Goal: Download file/media

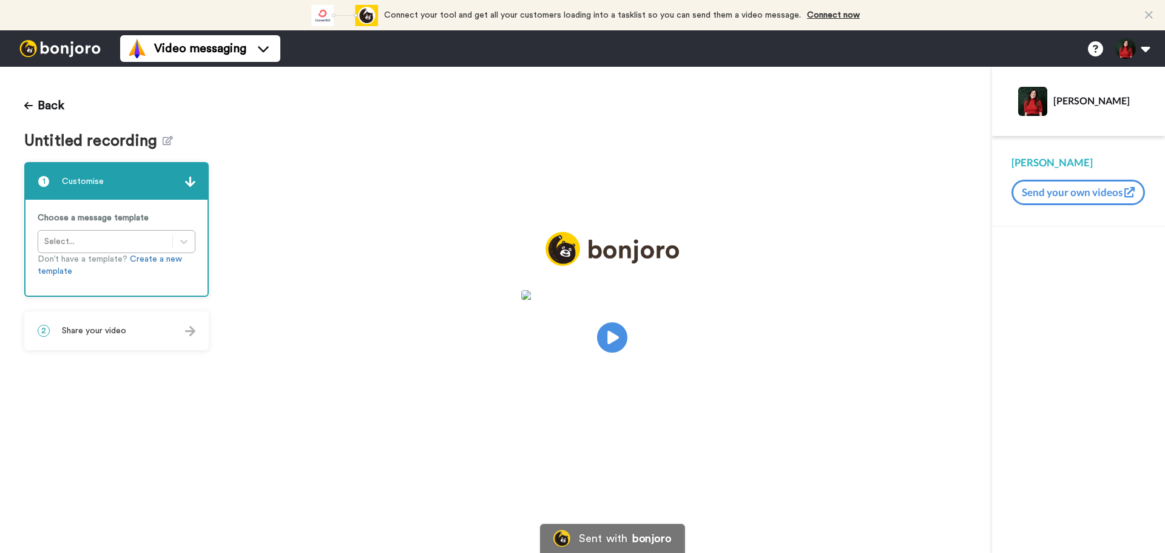
click at [163, 136] on icon at bounding box center [168, 140] width 10 height 9
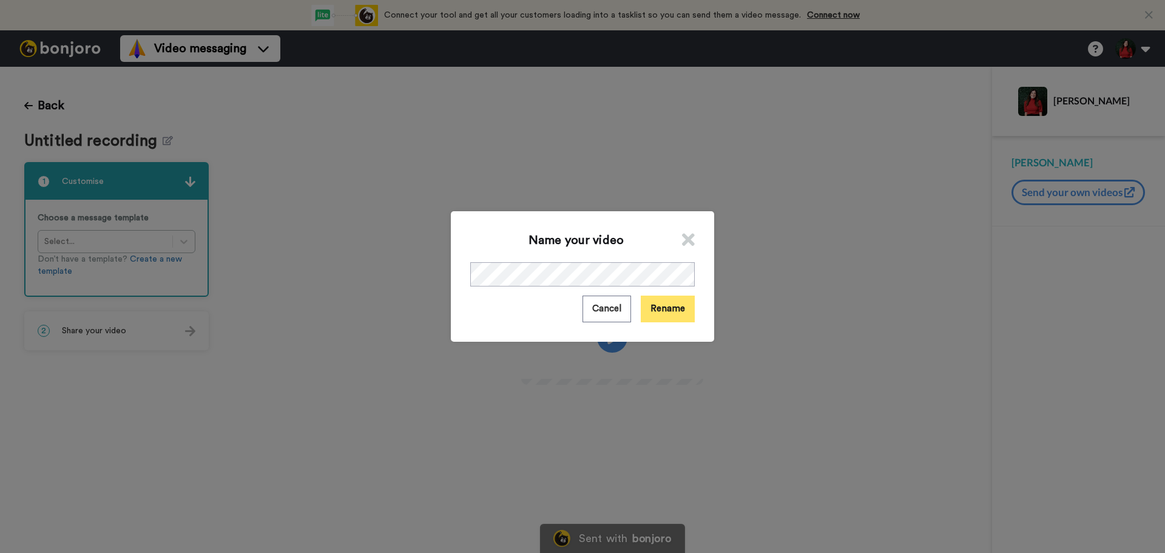
click at [658, 314] on button "Rename" at bounding box center [668, 308] width 54 height 26
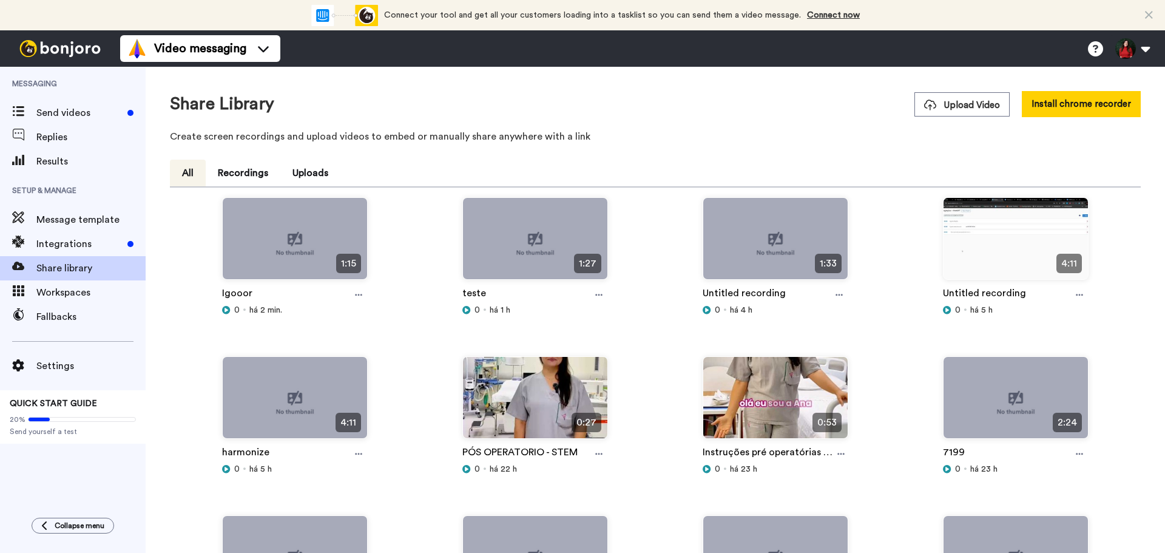
drag, startPoint x: 359, startPoint y: 292, endPoint x: 348, endPoint y: 323, distance: 33.6
click at [359, 292] on icon at bounding box center [358, 295] width 7 height 8
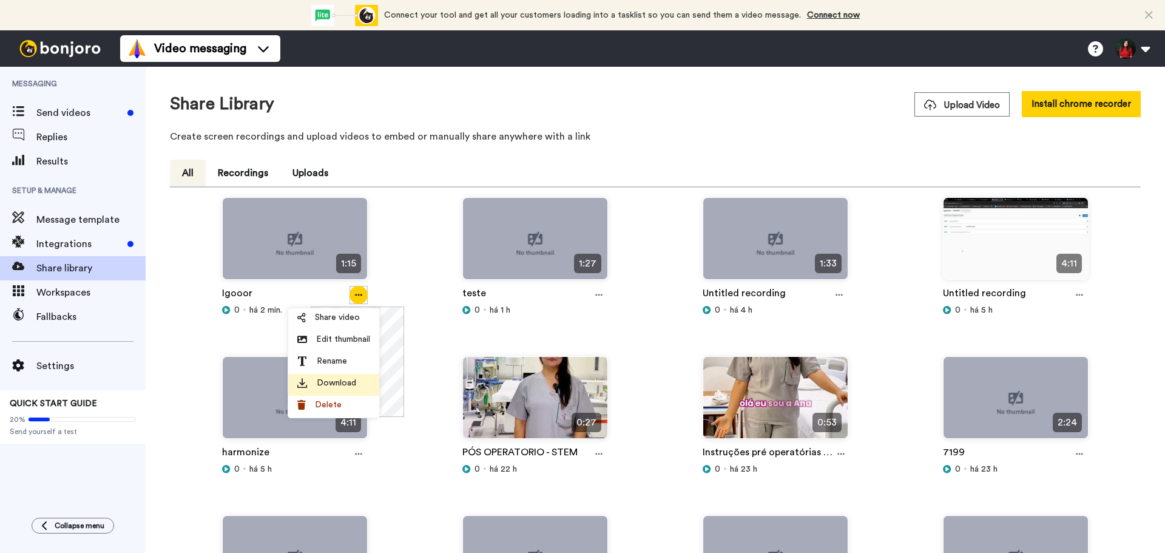
click at [337, 377] on span "Download" at bounding box center [336, 383] width 39 height 12
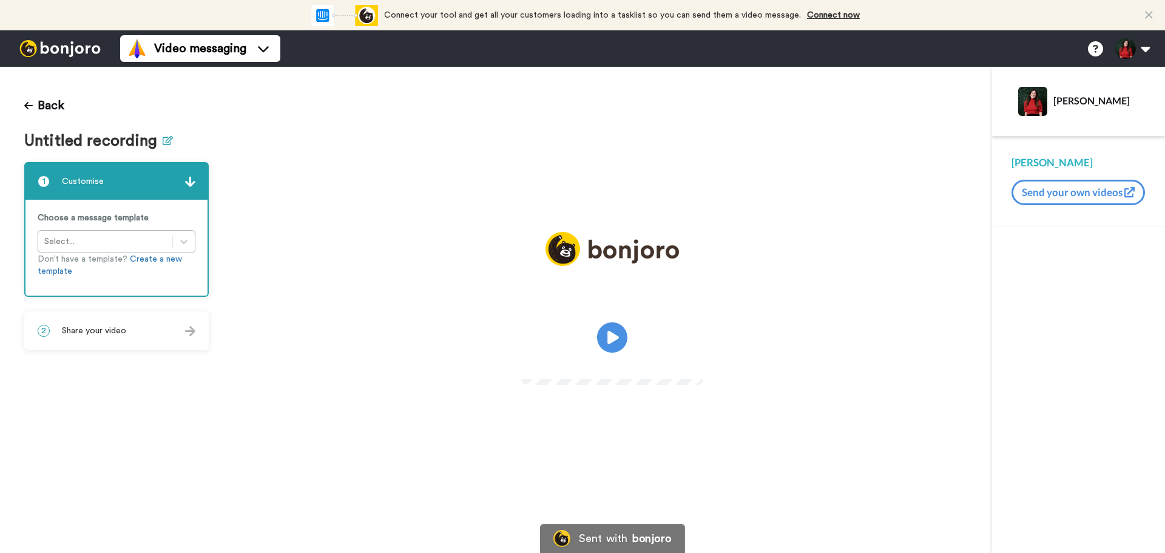
click at [165, 140] on icon at bounding box center [168, 140] width 10 height 9
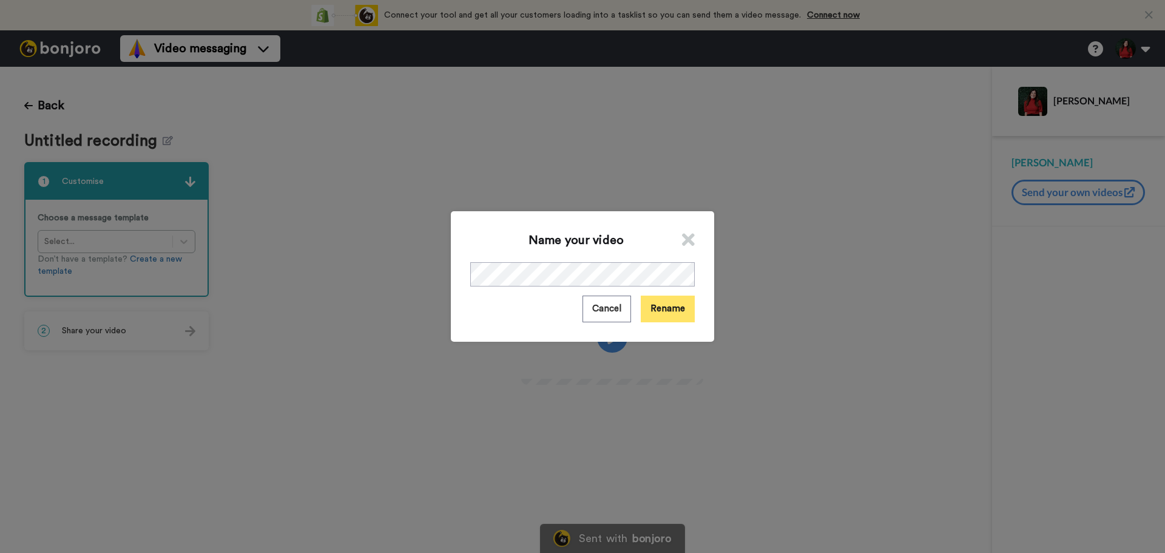
click at [678, 309] on button "Rename" at bounding box center [668, 308] width 54 height 26
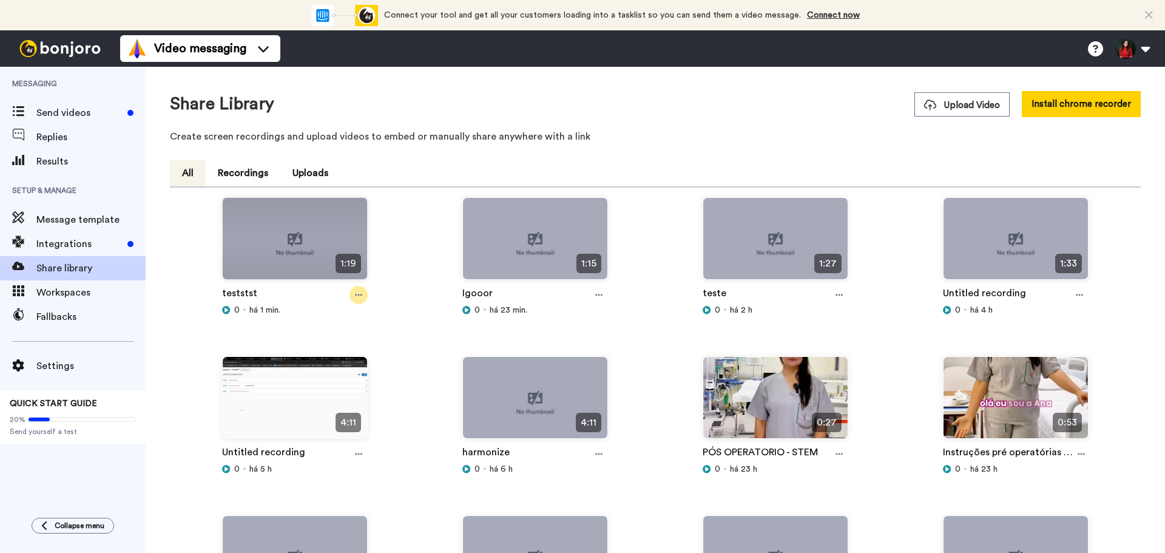
click at [355, 297] on icon at bounding box center [358, 295] width 7 height 8
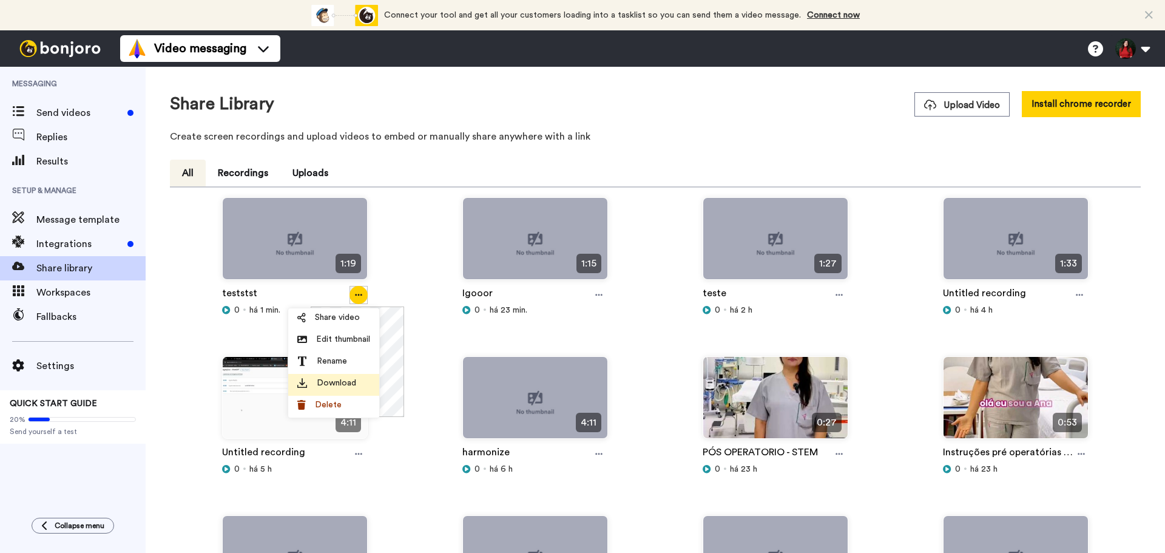
click at [339, 388] on span "Download" at bounding box center [336, 383] width 39 height 12
